Goal: Task Accomplishment & Management: Manage account settings

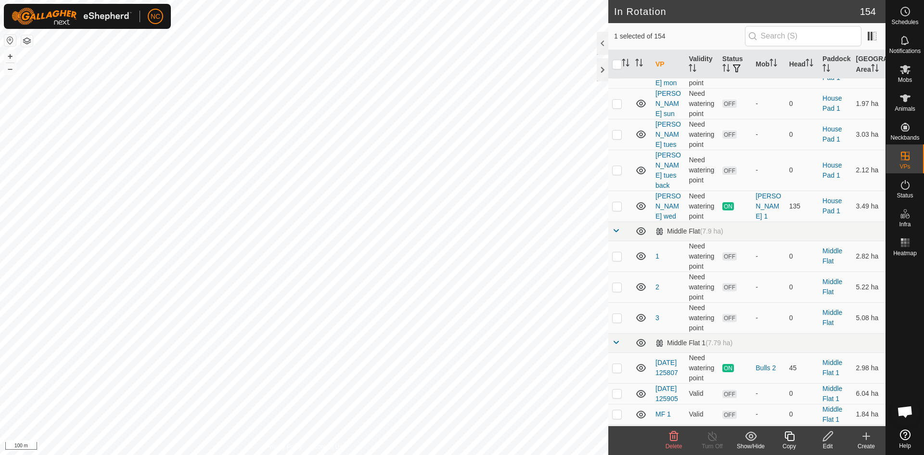
scroll to position [3416, 0]
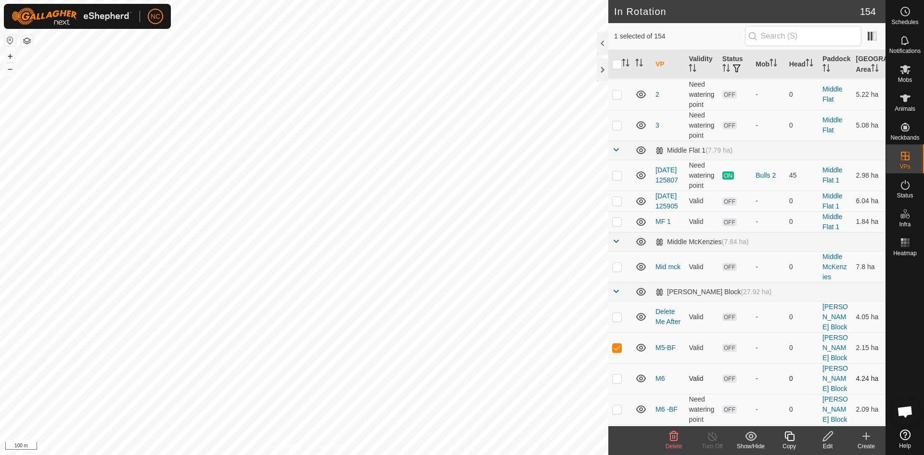
click at [620, 374] on p-checkbox at bounding box center [617, 378] width 10 height 8
checkbox input "true"
click at [618, 394] on td at bounding box center [619, 409] width 23 height 31
checkbox input "true"
click at [618, 441] on p-checkbox at bounding box center [617, 445] width 10 height 8
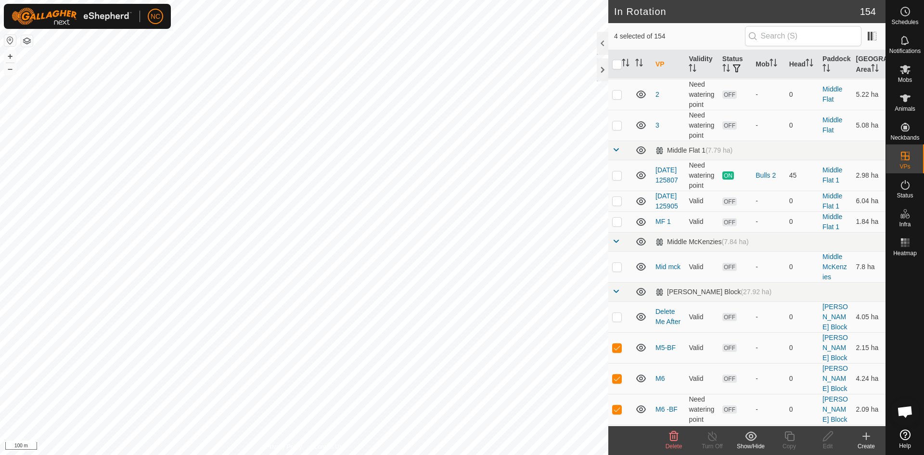
click at [616, 424] on td at bounding box center [619, 444] width 23 height 41
checkbox input "false"
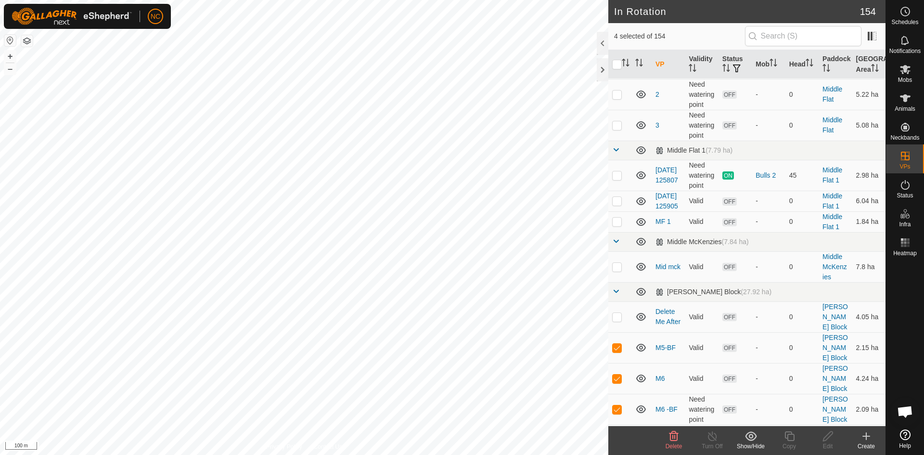
checkbox input "false"
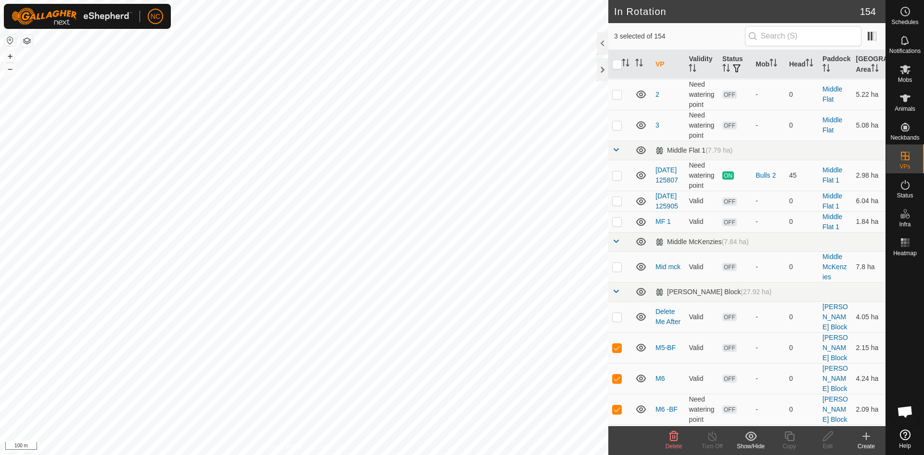
checkbox input "false"
checkbox input "true"
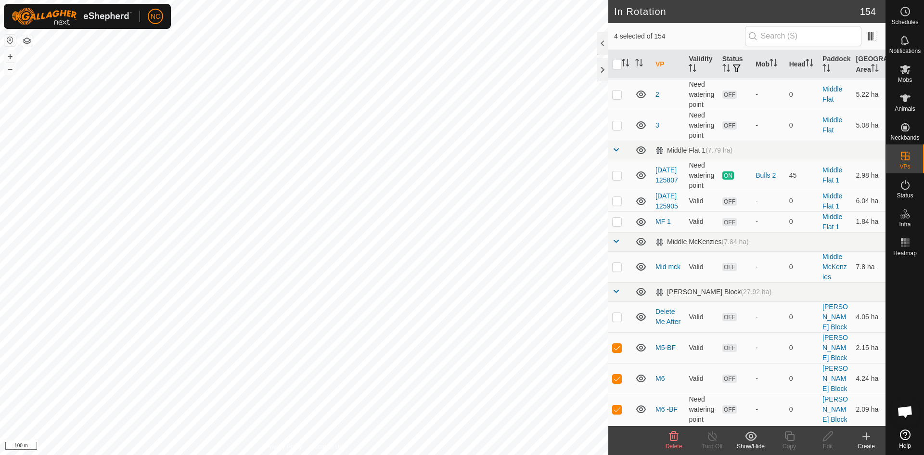
click at [669, 443] on span "Delete" at bounding box center [673, 446] width 17 height 7
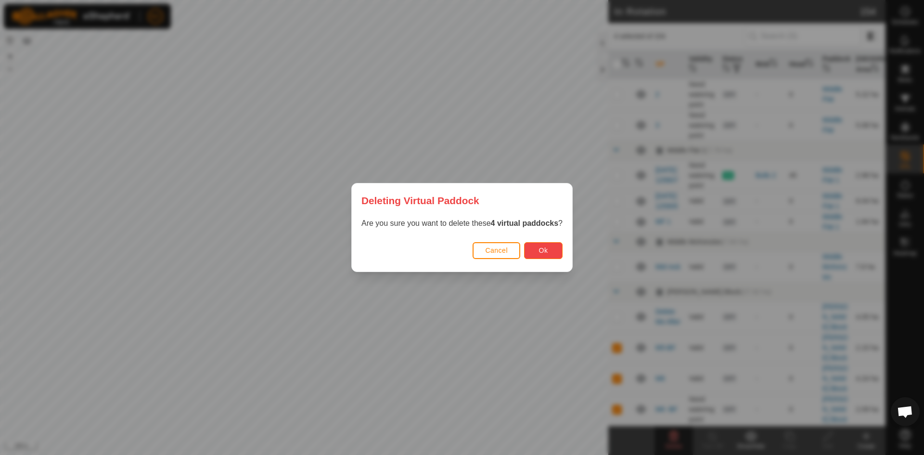
click at [530, 252] on button "Ok" at bounding box center [543, 250] width 38 height 17
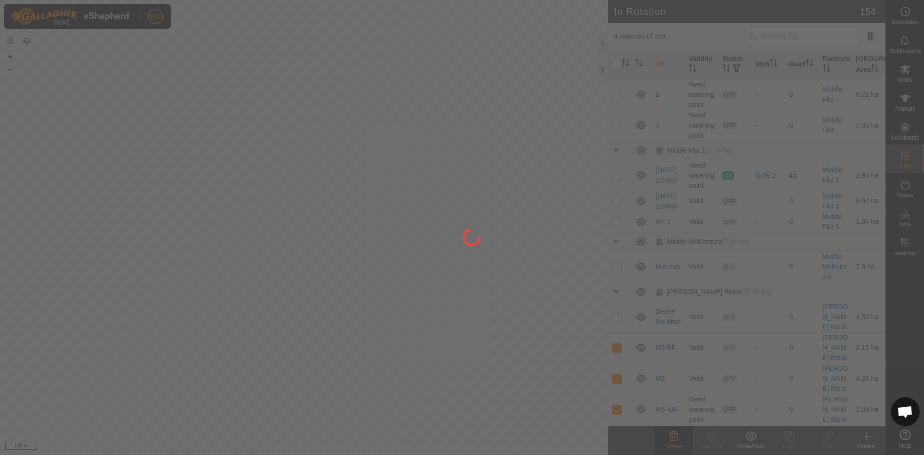
checkbox input "false"
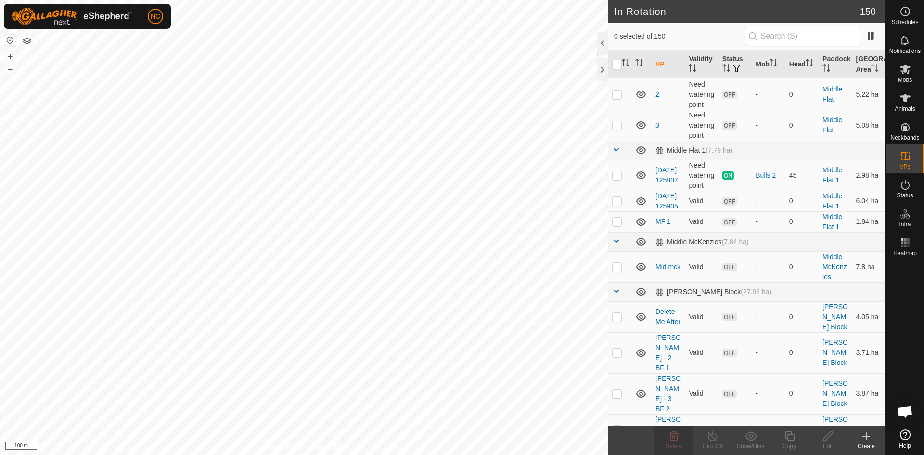
checkbox input "true"
checkbox input "false"
click at [677, 436] on icon at bounding box center [673, 436] width 9 height 10
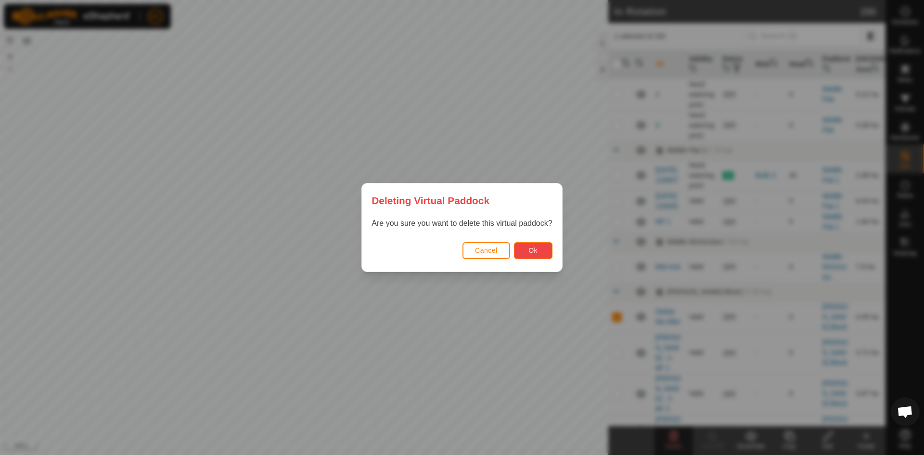
click at [538, 254] on button "Ok" at bounding box center [533, 250] width 38 height 17
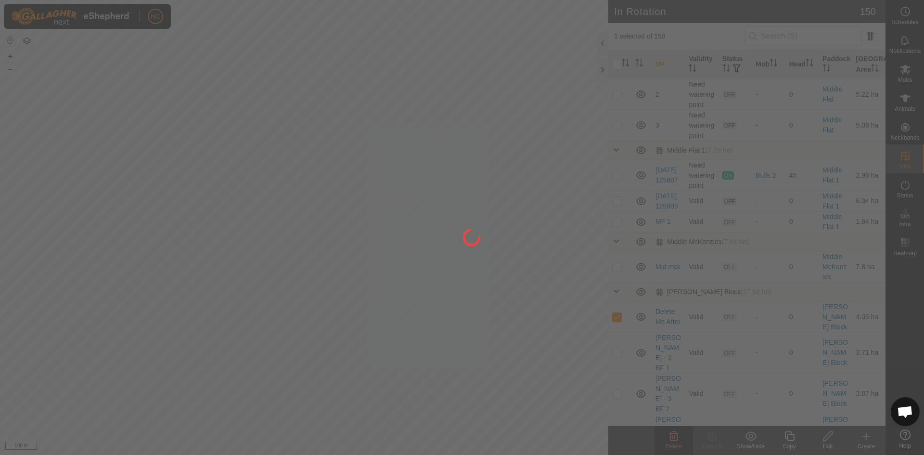
checkbox input "false"
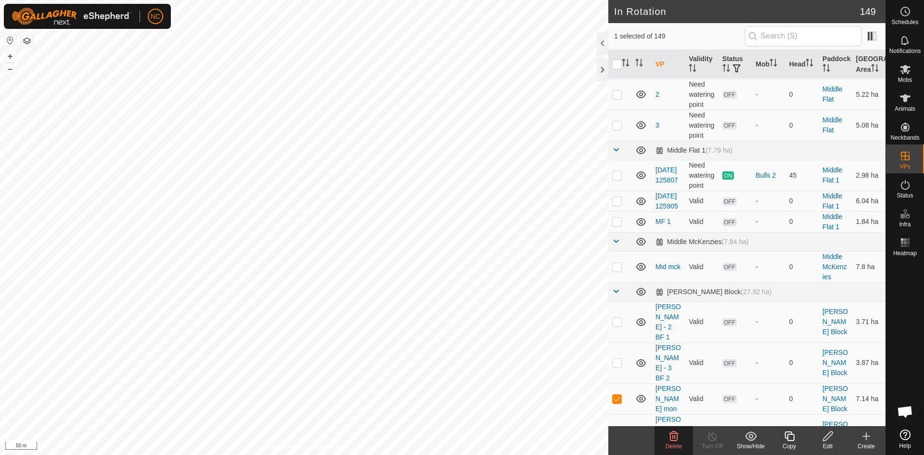
click at [675, 442] on div "Delete" at bounding box center [673, 446] width 38 height 9
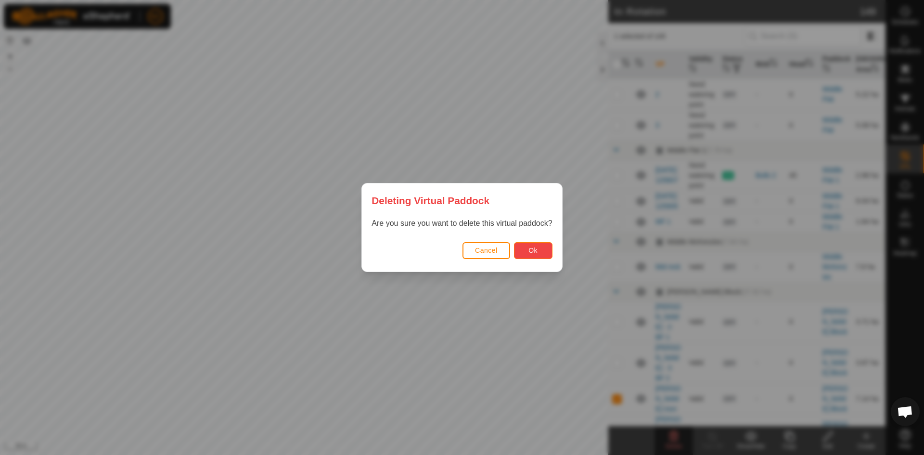
click at [534, 251] on span "Ok" at bounding box center [532, 250] width 9 height 8
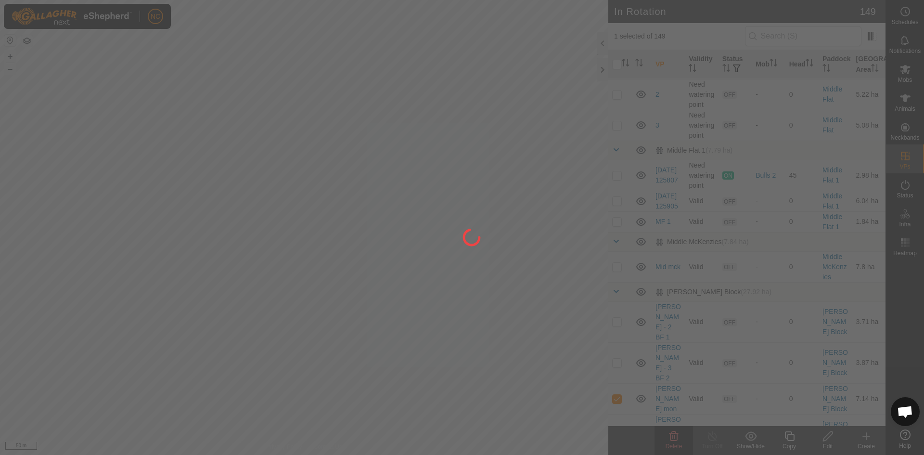
checkbox input "false"
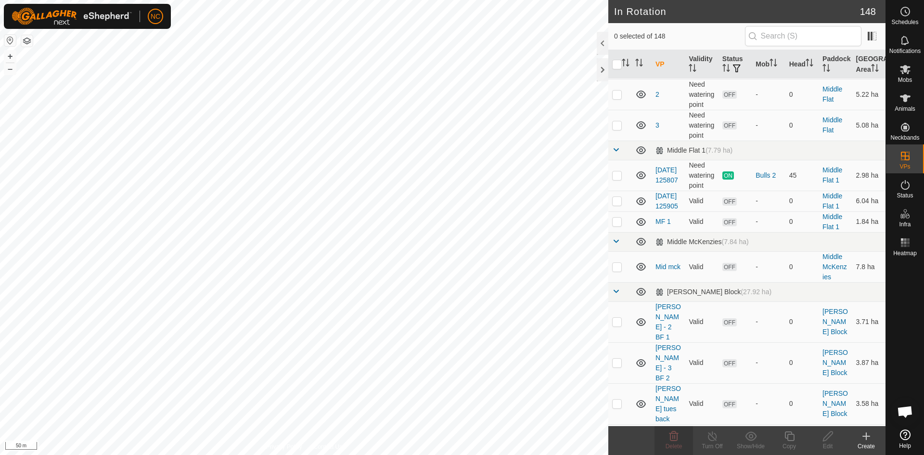
checkbox input "true"
checkbox input "false"
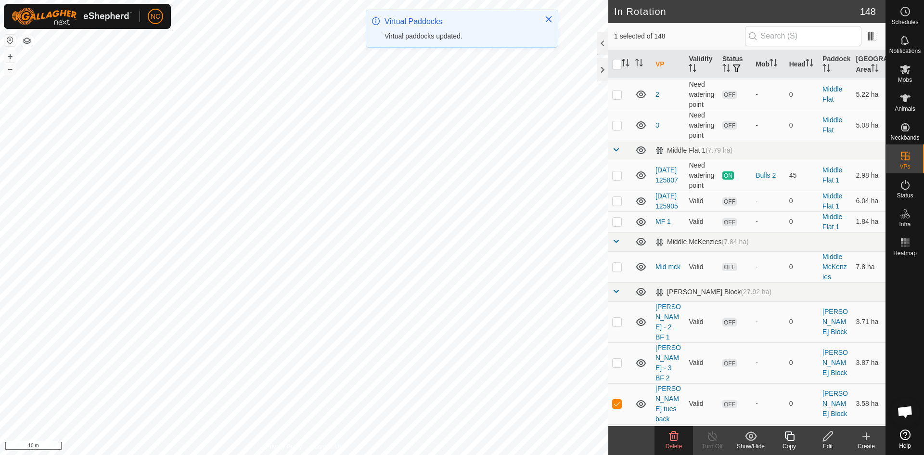
checkbox input "false"
checkbox input "true"
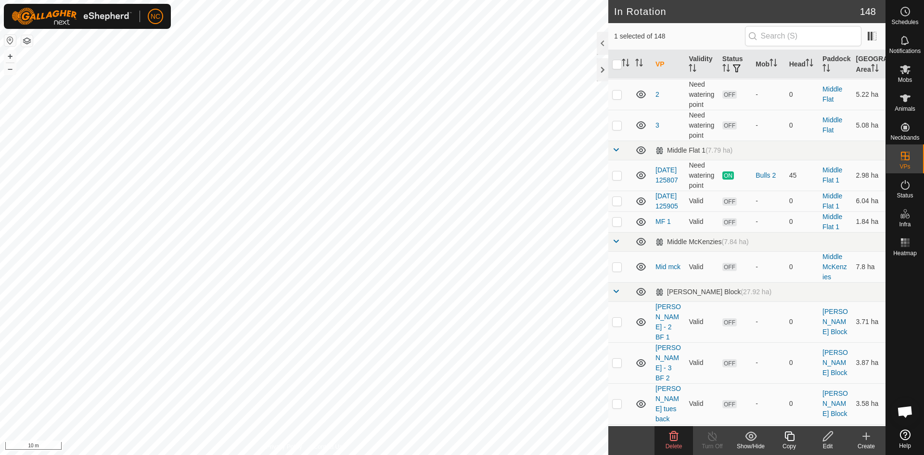
checkbox input "true"
checkbox input "false"
checkbox input "true"
click at [84, 0] on html "NC Schedules Notifications Mobs Animals Neckbands VPs Status Infra Heatmap Help…" at bounding box center [462, 227] width 924 height 455
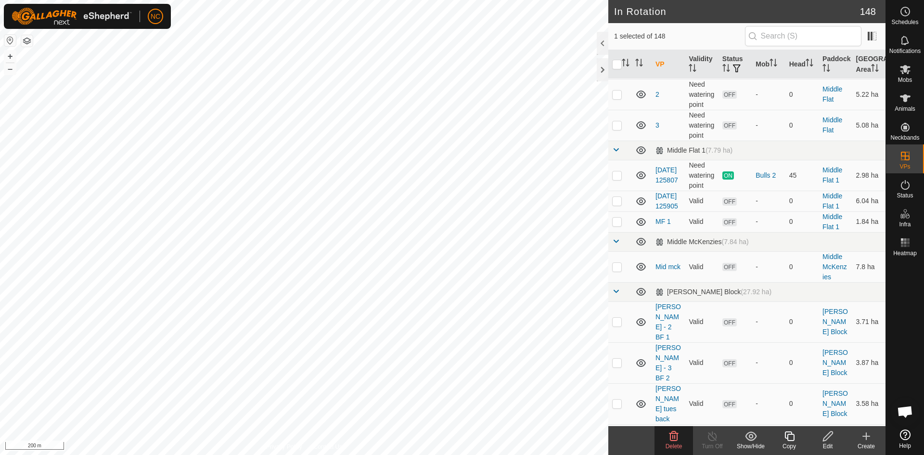
click at [344, 0] on html "NC Schedules Notifications Mobs Animals Neckbands VPs Status Infra Heatmap Help…" at bounding box center [462, 227] width 924 height 455
click at [904, 8] on circle at bounding box center [905, 11] width 9 height 9
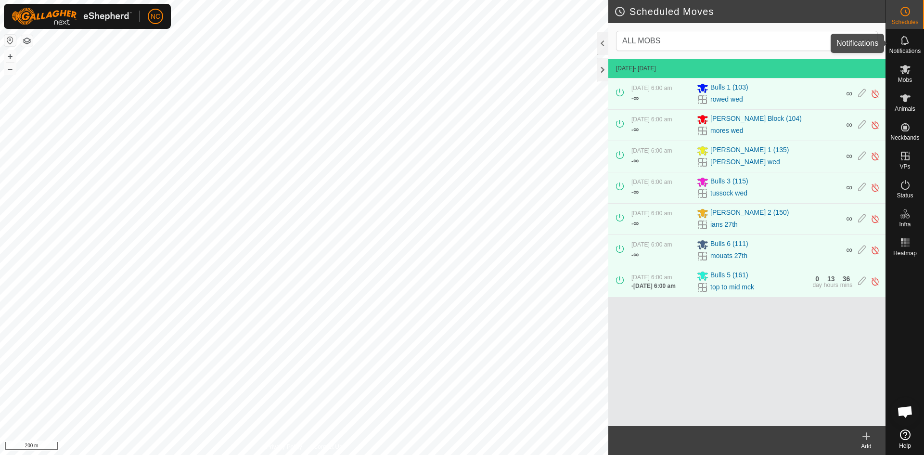
click at [890, 40] on div "Notifications" at bounding box center [905, 43] width 38 height 29
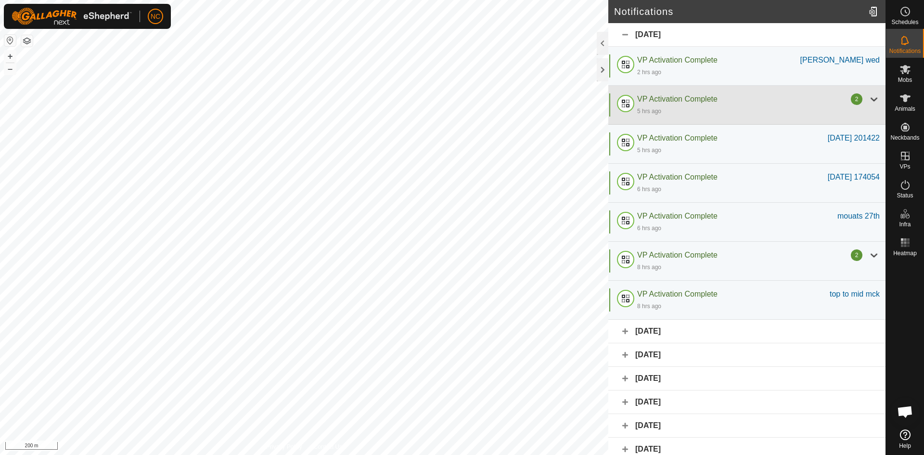
click at [756, 109] on div "5 hrs ago" at bounding box center [758, 111] width 242 height 12
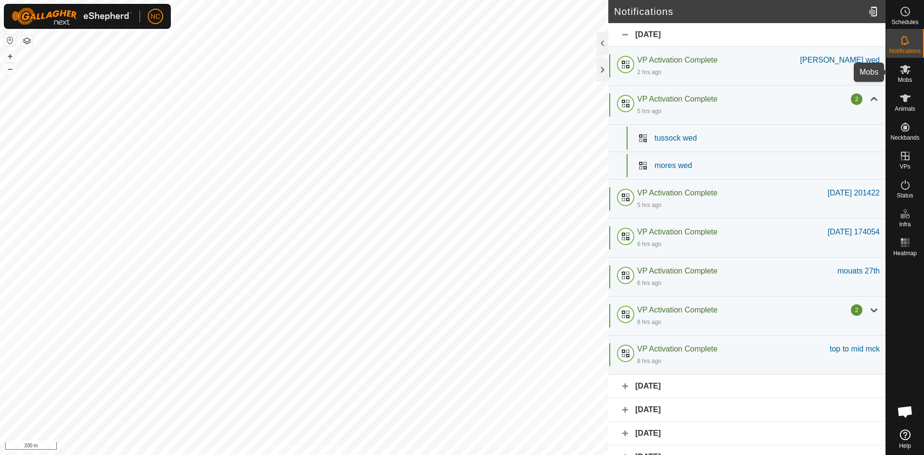
click at [894, 77] on div "Mobs" at bounding box center [905, 72] width 38 height 29
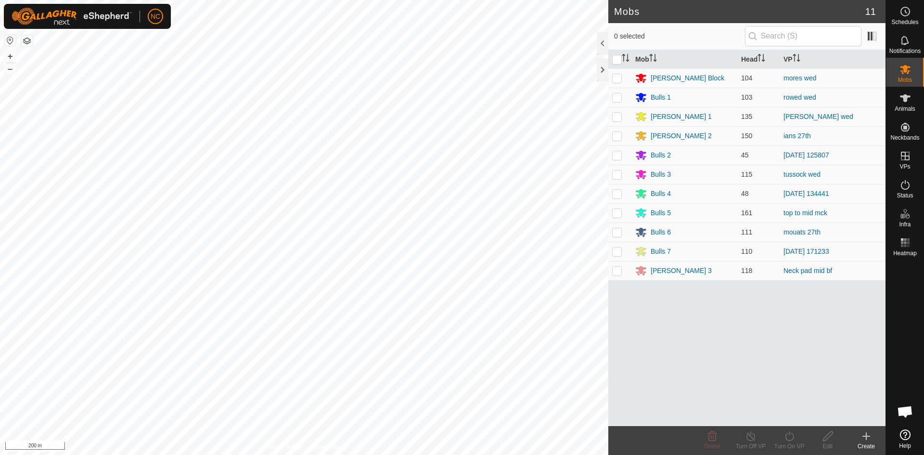
click at [28, 44] on button "button" at bounding box center [27, 41] width 12 height 12
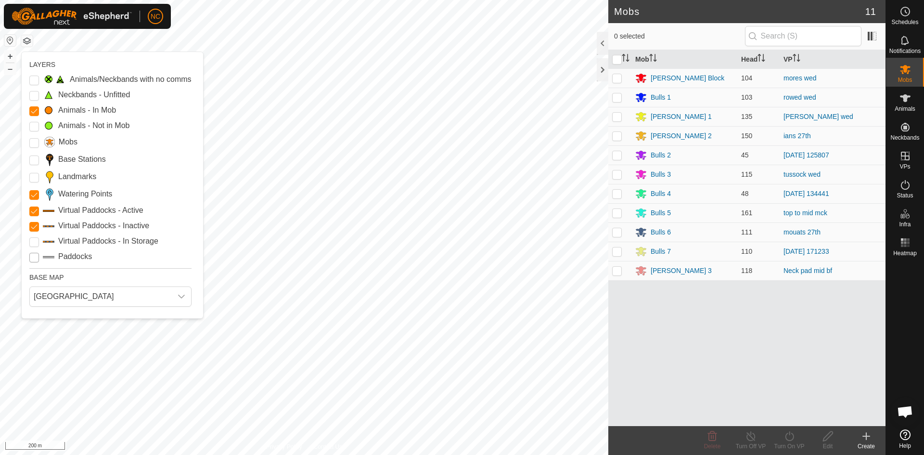
click at [31, 257] on input "Paddocks" at bounding box center [34, 258] width 10 height 10
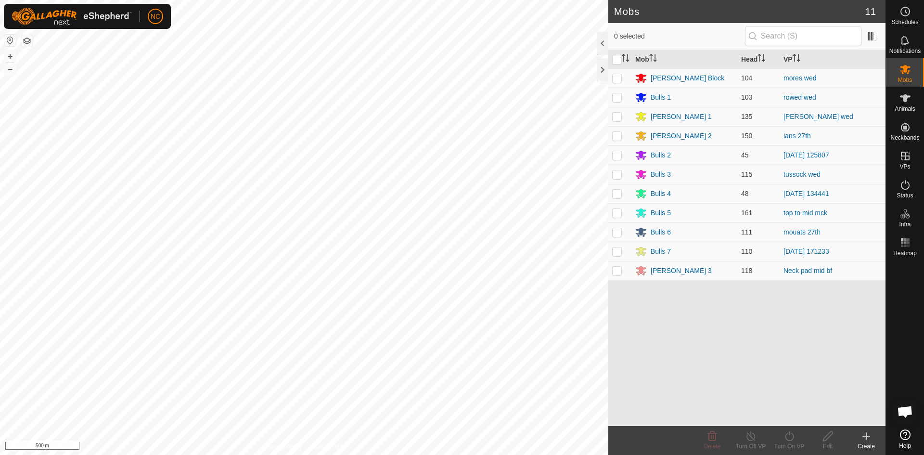
click at [24, 43] on button "button" at bounding box center [27, 41] width 12 height 12
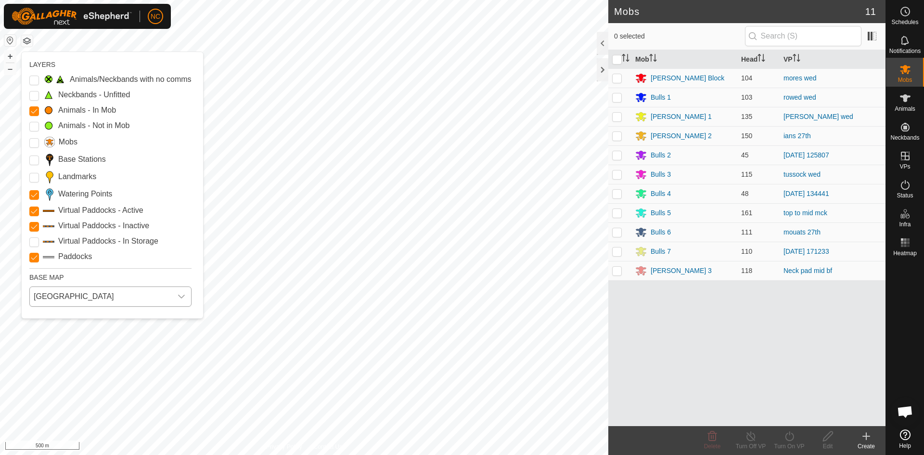
click at [47, 300] on span "[GEOGRAPHIC_DATA]" at bounding box center [101, 296] width 142 height 19
click at [89, 341] on li "HERE" at bounding box center [110, 338] width 161 height 19
click at [62, 302] on span "HERE" at bounding box center [101, 296] width 142 height 19
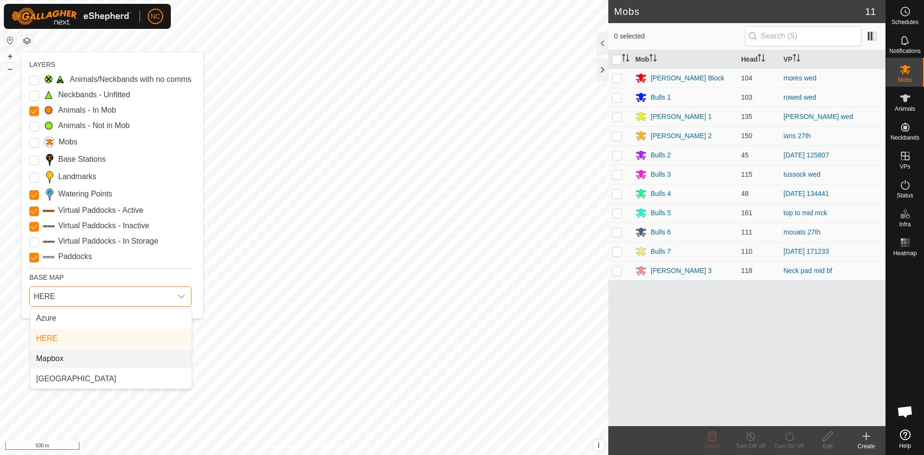
click at [64, 356] on li "Mapbox" at bounding box center [110, 358] width 161 height 19
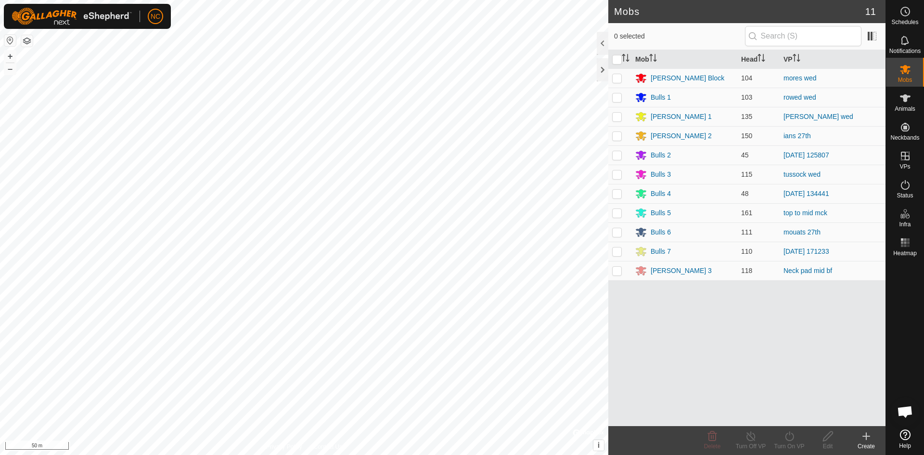
click at [28, 39] on button "button" at bounding box center [27, 41] width 12 height 12
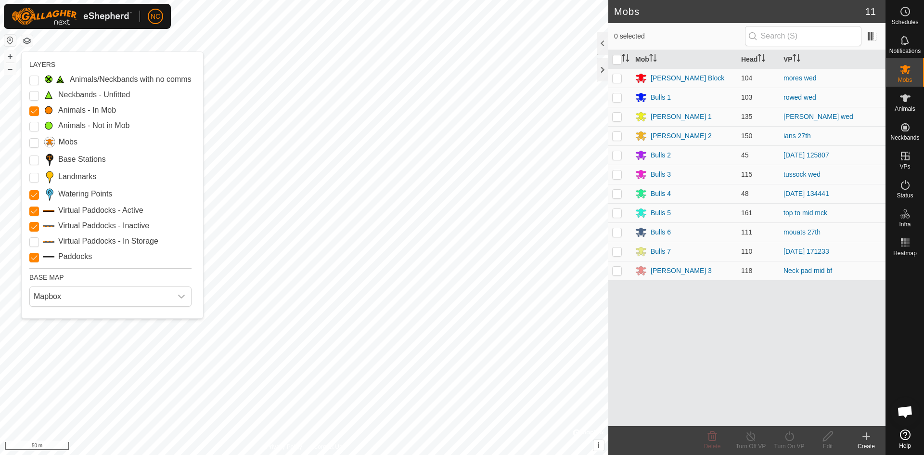
click at [62, 309] on div "Mapbox" at bounding box center [110, 296] width 170 height 28
click at [69, 294] on span "Mapbox" at bounding box center [101, 296] width 142 height 19
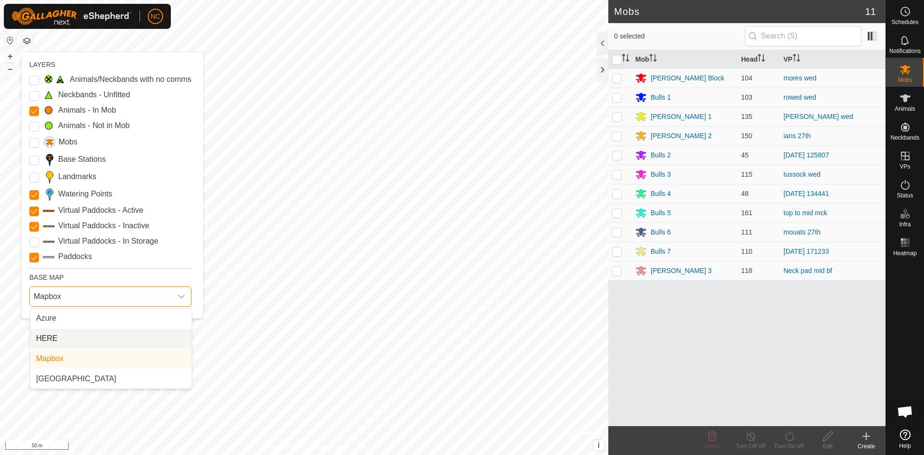
click at [72, 334] on li "HERE" at bounding box center [110, 338] width 161 height 19
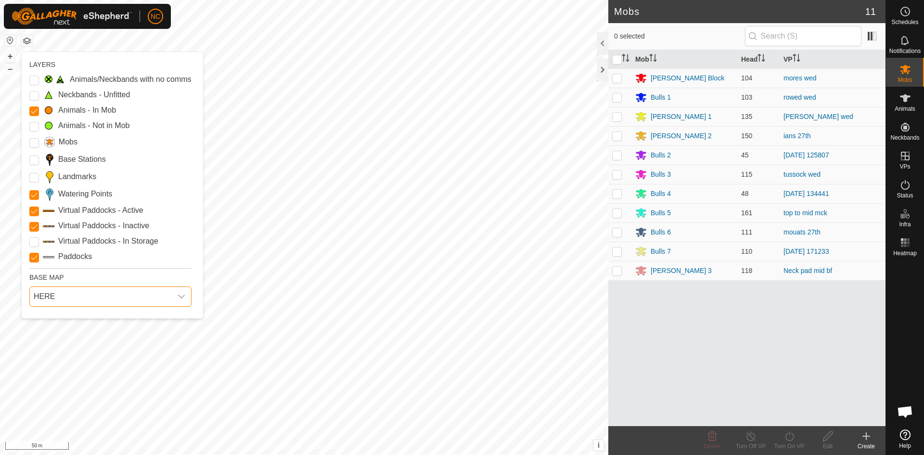
click at [73, 298] on span "HERE" at bounding box center [101, 296] width 142 height 19
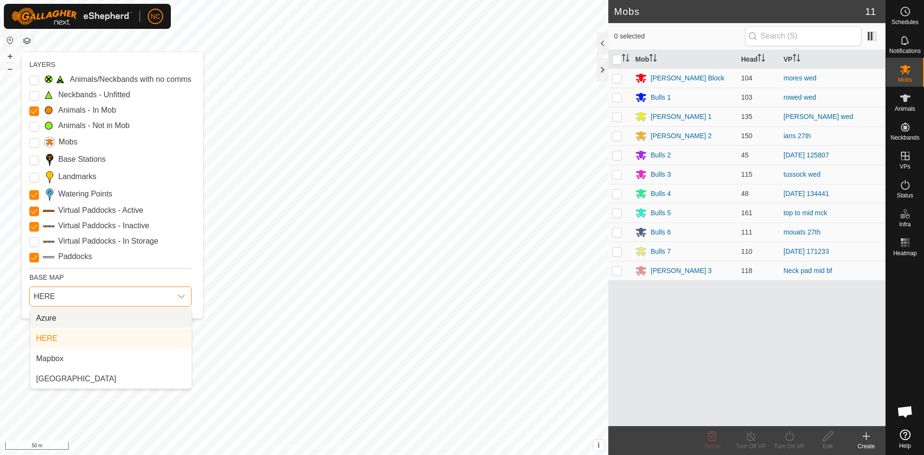
click at [73, 320] on li "Azure" at bounding box center [110, 317] width 161 height 19
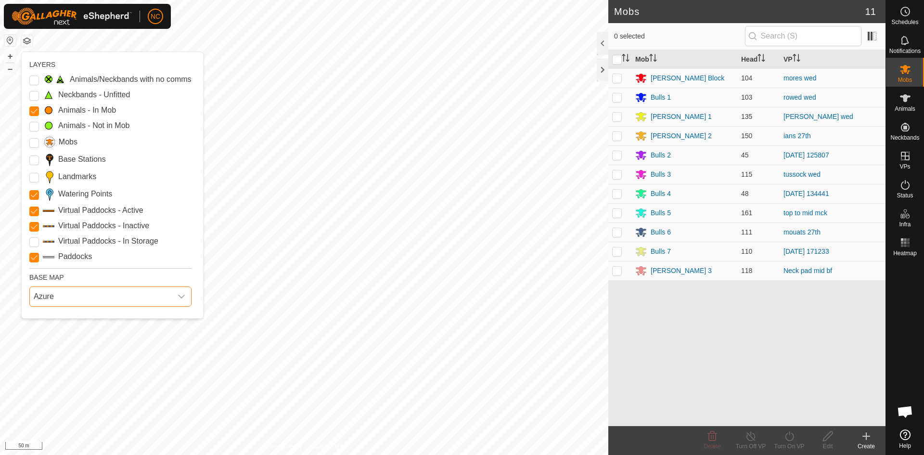
click at [75, 302] on span "Azure" at bounding box center [101, 296] width 142 height 19
click at [67, 378] on li "[GEOGRAPHIC_DATA]" at bounding box center [110, 378] width 161 height 19
click at [39, 293] on span "[GEOGRAPHIC_DATA]" at bounding box center [101, 296] width 142 height 19
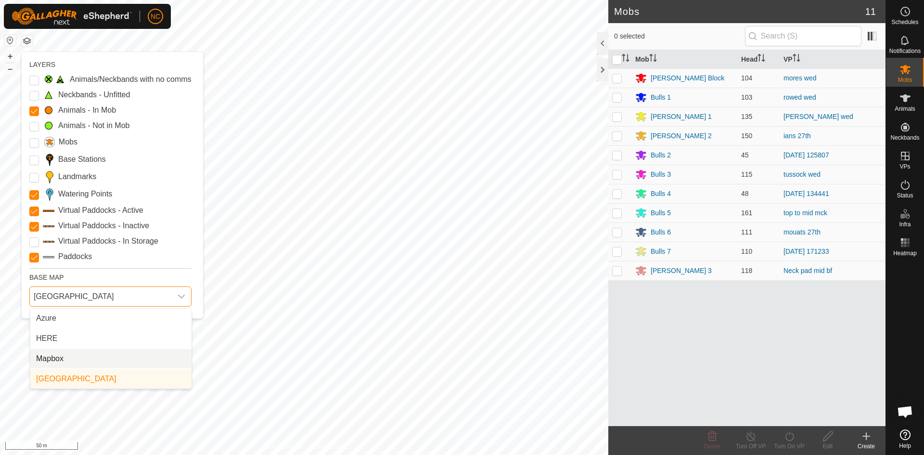
click at [62, 359] on li "Mapbox" at bounding box center [110, 358] width 161 height 19
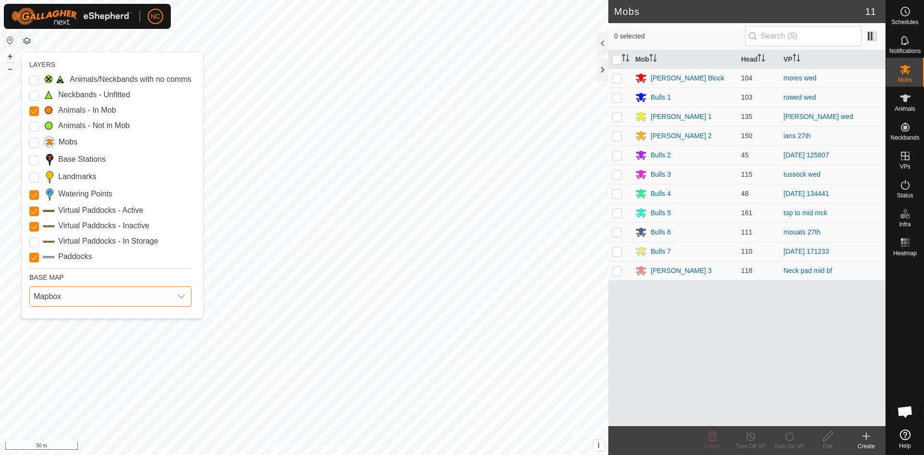
click at [84, 292] on span "Mapbox" at bounding box center [101, 296] width 142 height 19
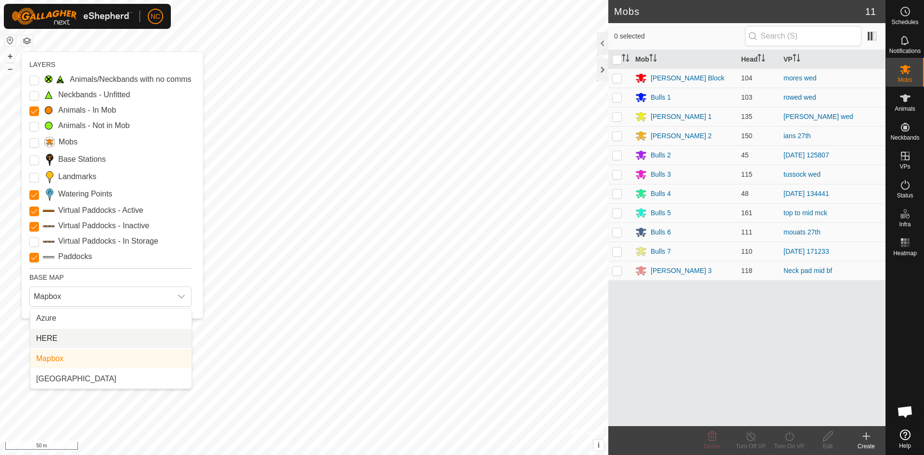
click at [69, 337] on li "HERE" at bounding box center [110, 338] width 161 height 19
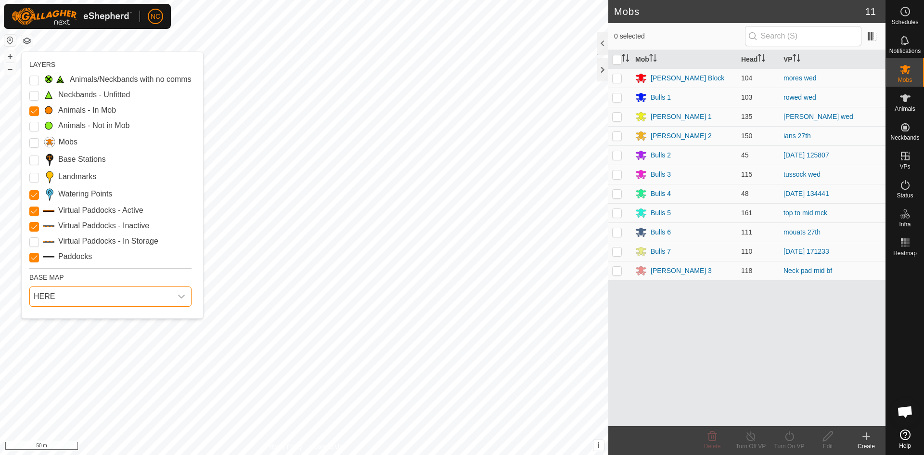
click at [94, 293] on span "HERE" at bounding box center [101, 296] width 142 height 19
